Goal: Use online tool/utility: Utilize a website feature to perform a specific function

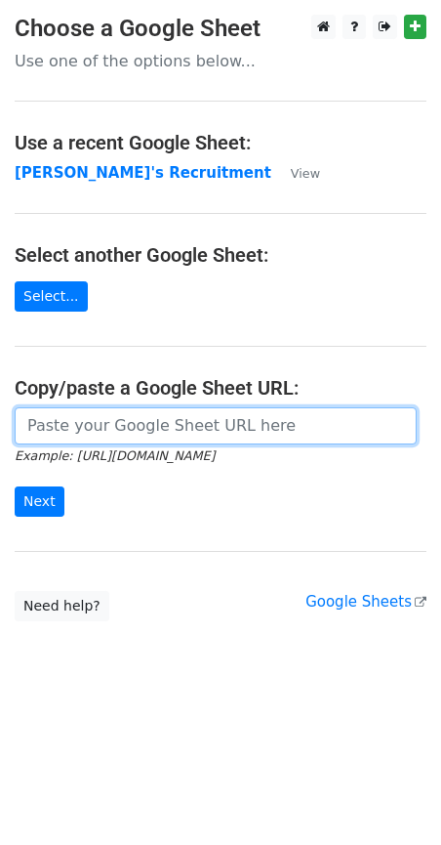
click at [127, 422] on input "url" at bounding box center [216, 425] width 402 height 37
paste input "https://docs.google.com/spreadsheets/d/1Cr9APMfEyBzomlp0d5nIDRAmjV2mnvwC1MH092O…"
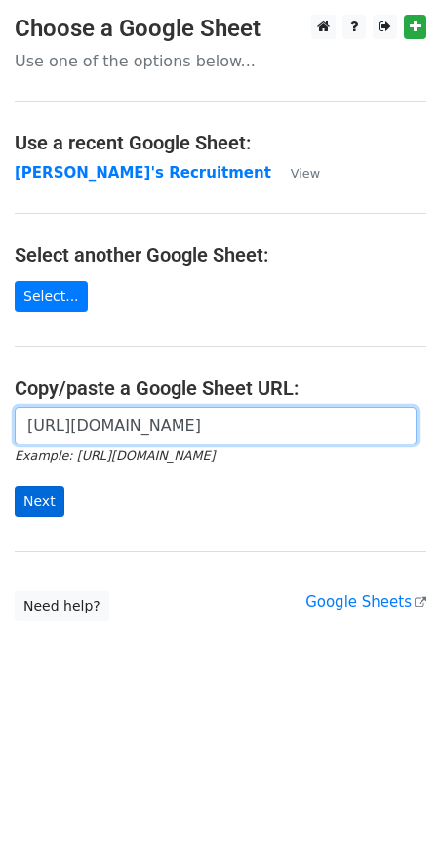
type input "https://docs.google.com/spreadsheets/d/1Cr9APMfEyBzomlp0d5nIDRAmjV2mnvwC1MH092O…"
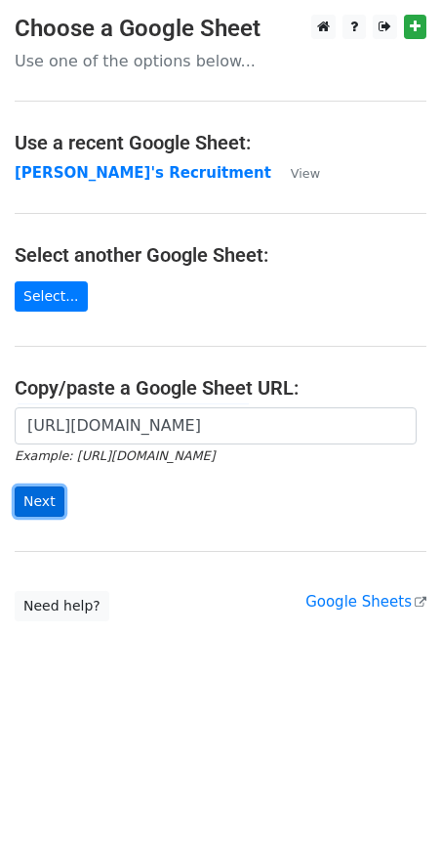
scroll to position [0, 0]
click at [36, 494] on input "Next" at bounding box center [40, 501] width 50 height 30
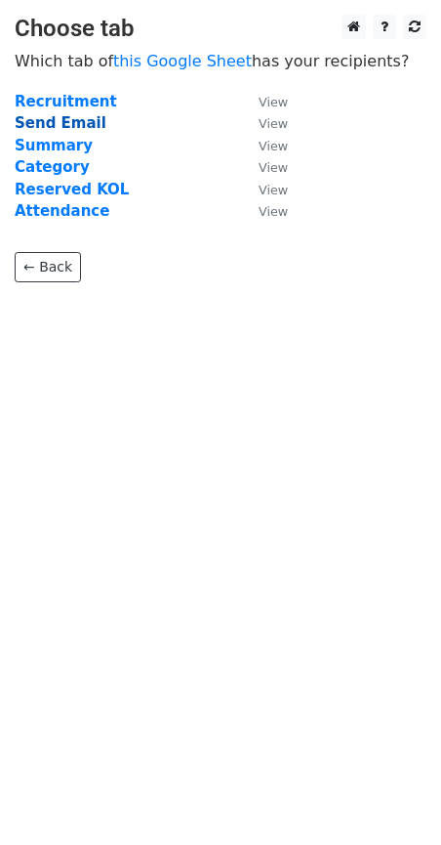
click at [63, 126] on strong "Send Email" at bounding box center [61, 123] width 92 height 18
